Goal: Information Seeking & Learning: Understand process/instructions

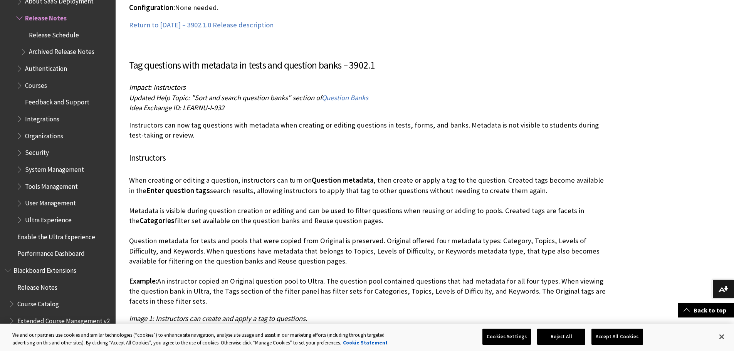
scroll to position [4123, 0]
click at [561, 337] on button "Reject All" at bounding box center [561, 337] width 48 height 16
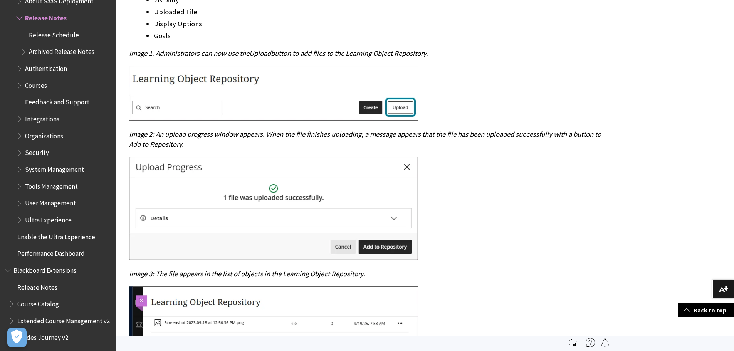
scroll to position [1107, 0]
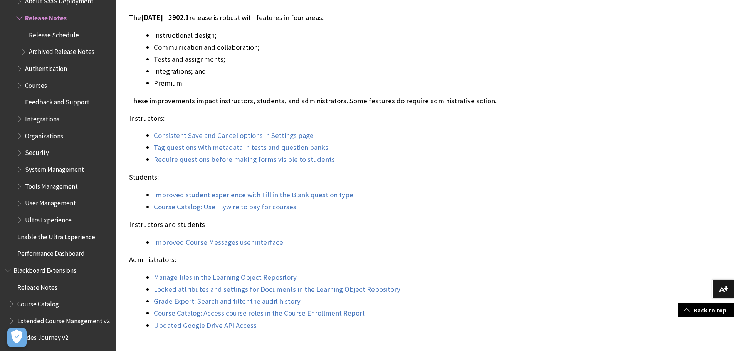
scroll to position [655, 0]
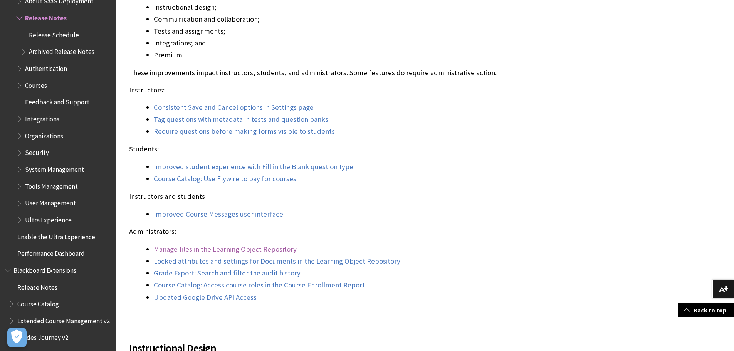
click at [195, 249] on link "Manage files in the Learning Object Repository" at bounding box center [225, 249] width 143 height 9
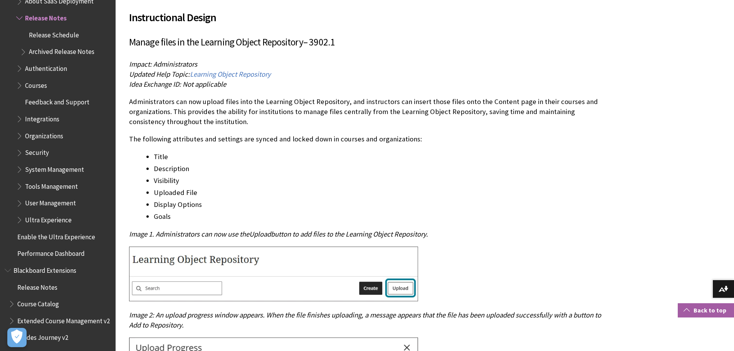
click at [698, 310] on link "Back to top" at bounding box center [706, 310] width 56 height 14
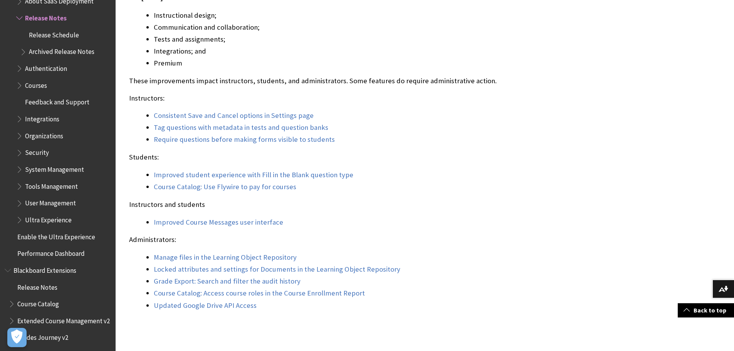
scroll to position [694, 0]
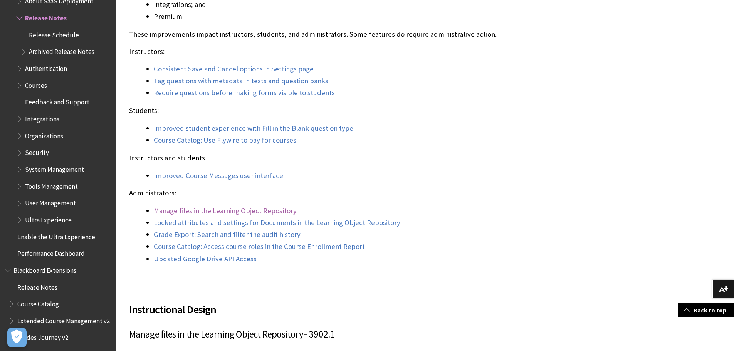
click at [223, 211] on link "Manage files in the Learning Object Repository" at bounding box center [225, 210] width 143 height 9
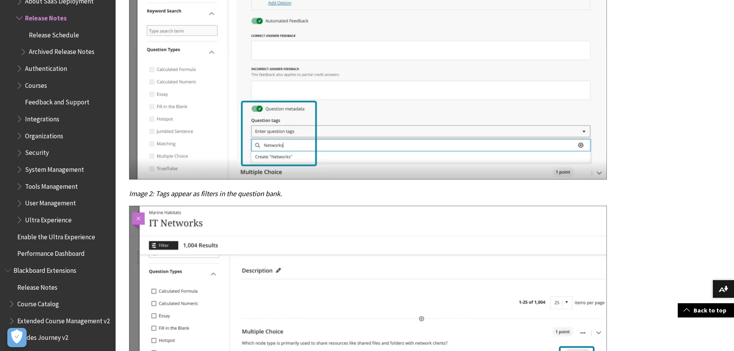
scroll to position [4530, 0]
